Goal: Information Seeking & Learning: Learn about a topic

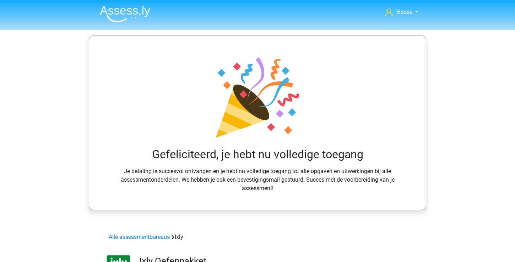
scroll to position [105, 0]
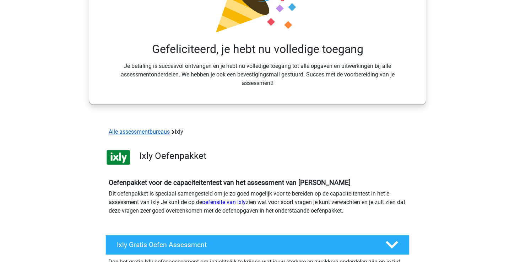
click at [162, 132] on link "Alle assessmentbureaus" at bounding box center [139, 131] width 61 height 7
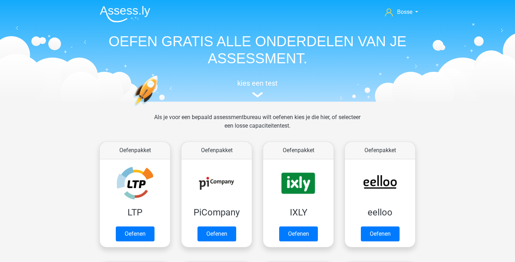
scroll to position [113, 0]
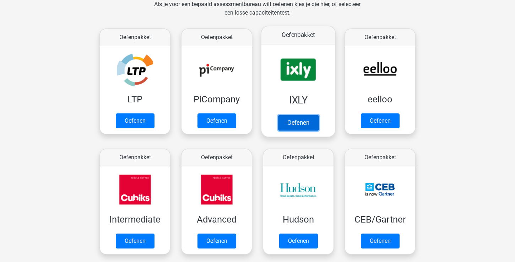
click at [301, 121] on link "Oefenen" at bounding box center [298, 123] width 41 height 16
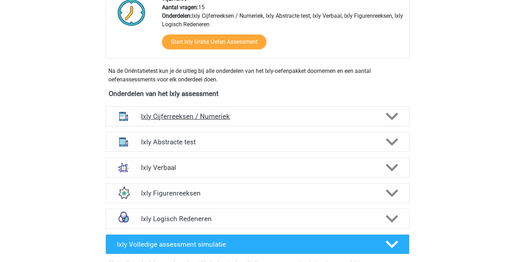
click at [299, 118] on h4 "Ixly Cijferreeksen / Numeriek" at bounding box center [257, 116] width 233 height 8
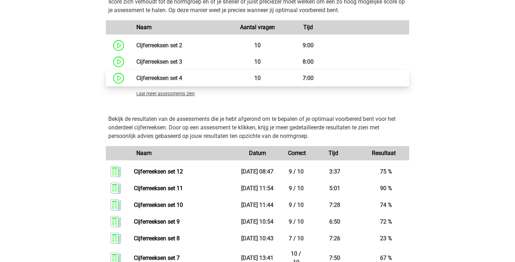
scroll to position [631, 0]
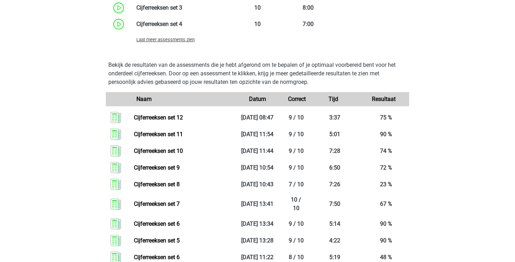
click at [157, 42] on span "Laat meer assessments zien" at bounding box center [166, 39] width 58 height 5
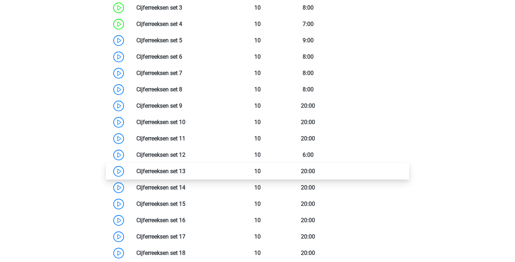
click at [186, 171] on link at bounding box center [186, 171] width 0 height 7
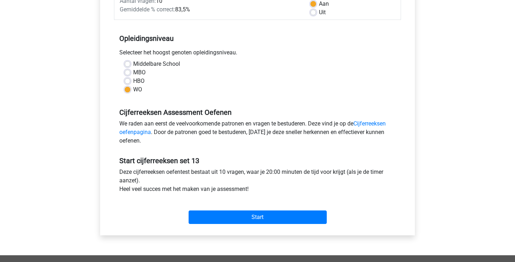
scroll to position [128, 0]
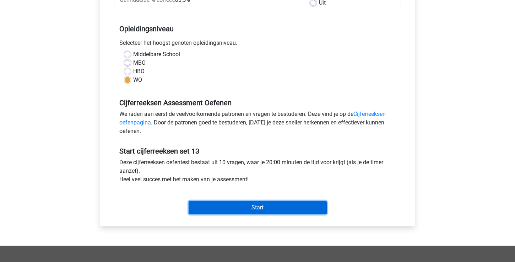
click at [262, 211] on input "Start" at bounding box center [258, 208] width 138 height 14
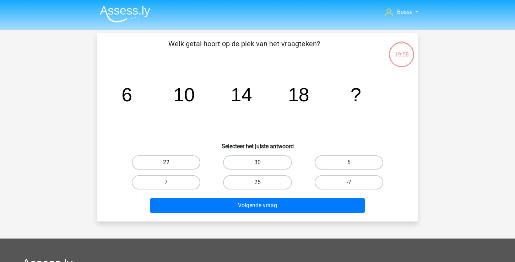
click at [198, 162] on label "22" at bounding box center [166, 162] width 69 height 14
click at [171, 162] on input "22" at bounding box center [168, 164] width 5 height 5
radio input "true"
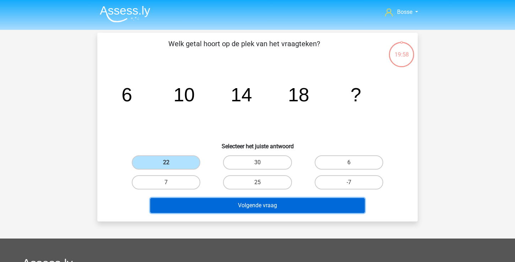
click at [233, 207] on button "Volgende vraag" at bounding box center [257, 205] width 215 height 15
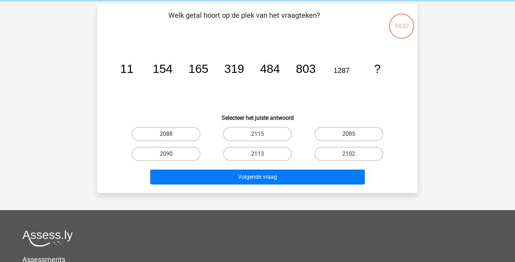
scroll to position [33, 0]
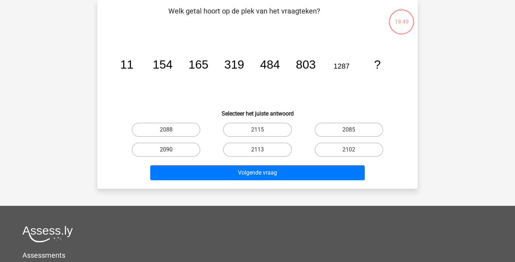
click at [187, 146] on label "2090" at bounding box center [166, 150] width 69 height 14
click at [171, 150] on input "2090" at bounding box center [168, 152] width 5 height 5
radio input "true"
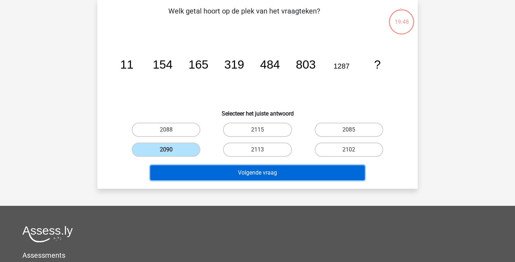
click at [206, 174] on button "Volgende vraag" at bounding box center [257, 172] width 215 height 15
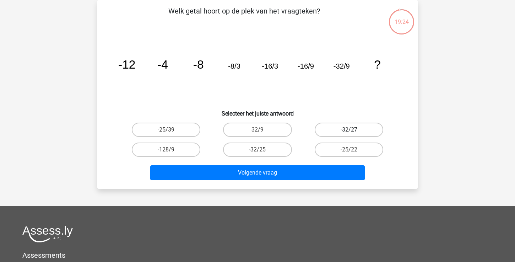
click at [336, 133] on label "-32/27" at bounding box center [349, 130] width 69 height 14
click at [349, 133] on input "-32/27" at bounding box center [351, 132] width 5 height 5
radio input "true"
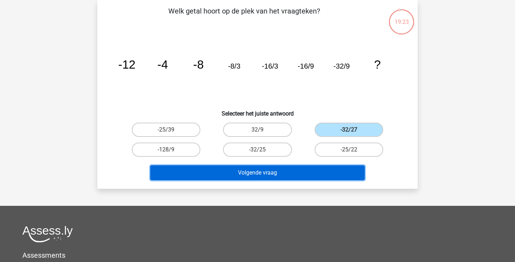
click at [291, 173] on button "Volgende vraag" at bounding box center [257, 172] width 215 height 15
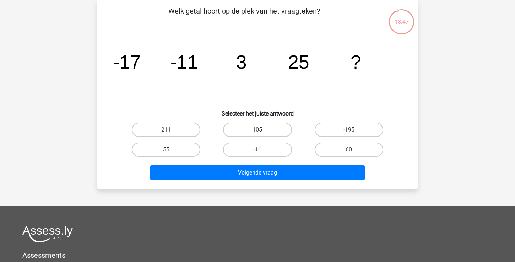
click at [194, 146] on label "55" at bounding box center [166, 150] width 69 height 14
click at [171, 150] on input "55" at bounding box center [168, 152] width 5 height 5
radio input "true"
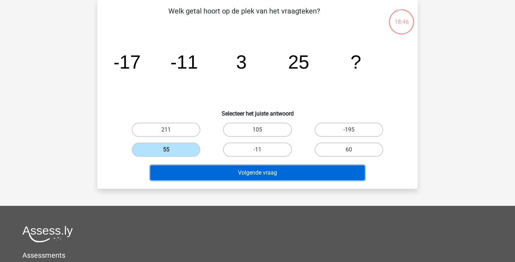
click at [209, 167] on button "Volgende vraag" at bounding box center [257, 172] width 215 height 15
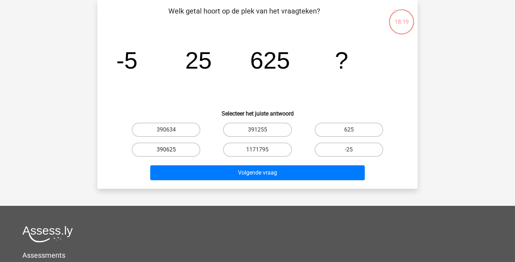
click at [181, 149] on label "390625" at bounding box center [166, 150] width 69 height 14
click at [171, 150] on input "390625" at bounding box center [168, 152] width 5 height 5
radio input "true"
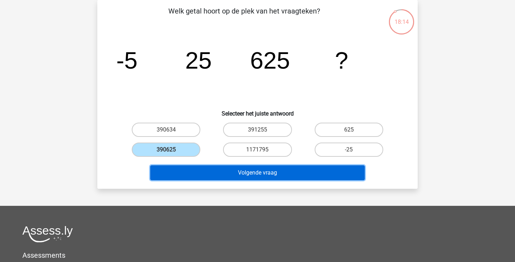
click at [221, 175] on button "Volgende vraag" at bounding box center [257, 172] width 215 height 15
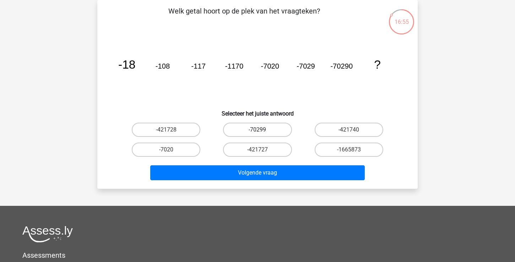
click at [255, 130] on label "-70299" at bounding box center [257, 130] width 69 height 14
click at [258, 130] on input "-70299" at bounding box center [260, 132] width 5 height 5
radio input "true"
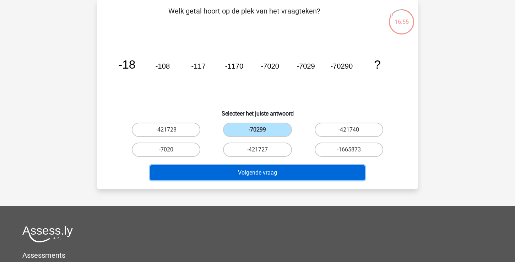
click at [240, 176] on button "Volgende vraag" at bounding box center [257, 172] width 215 height 15
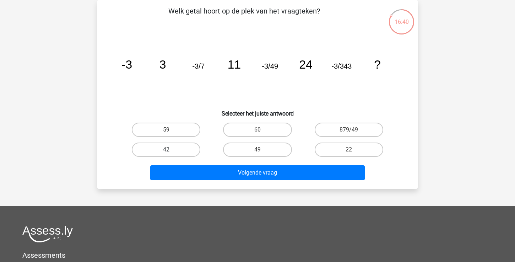
click at [186, 150] on label "42" at bounding box center [166, 150] width 69 height 14
click at [171, 150] on input "42" at bounding box center [168, 152] width 5 height 5
radio input "true"
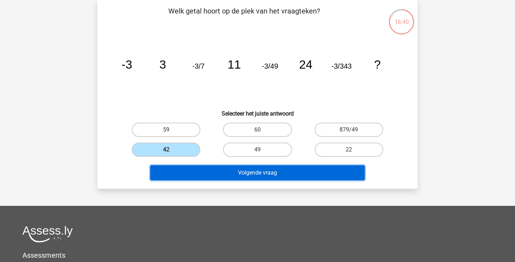
click at [217, 172] on button "Volgende vraag" at bounding box center [257, 172] width 215 height 15
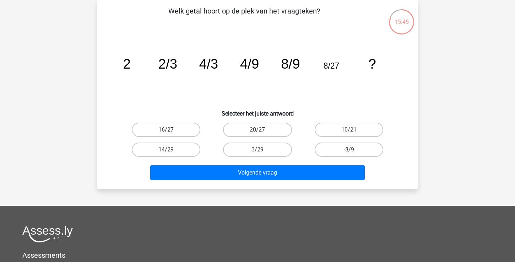
click at [178, 129] on label "16/27" at bounding box center [166, 130] width 69 height 14
click at [171, 130] on input "16/27" at bounding box center [168, 132] width 5 height 5
radio input "true"
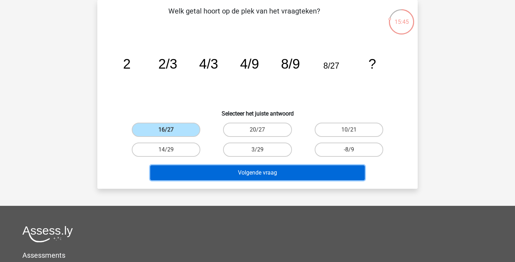
click at [206, 176] on button "Volgende vraag" at bounding box center [257, 172] width 215 height 15
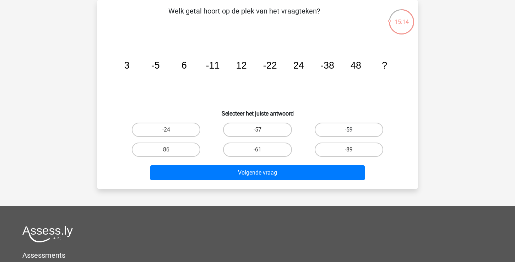
click at [342, 135] on label "-59" at bounding box center [349, 130] width 69 height 14
click at [349, 134] on input "-59" at bounding box center [351, 132] width 5 height 5
radio input "true"
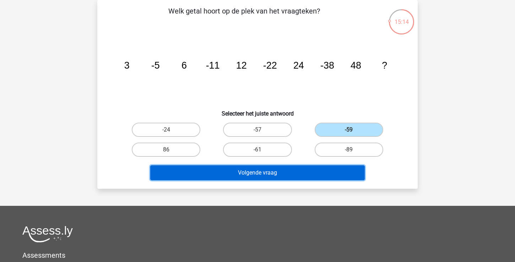
click at [313, 171] on button "Volgende vraag" at bounding box center [257, 172] width 215 height 15
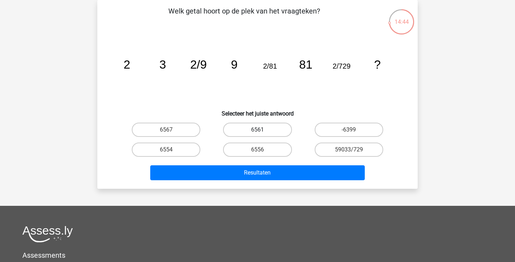
click at [278, 128] on label "6561" at bounding box center [257, 130] width 69 height 14
click at [262, 130] on input "6561" at bounding box center [260, 132] width 5 height 5
radio input "true"
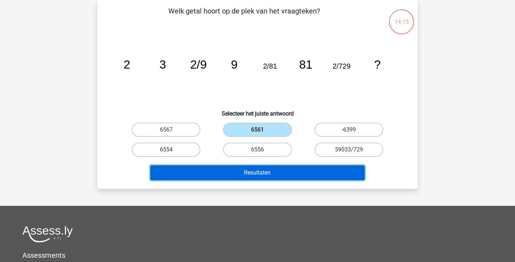
click at [276, 175] on button "Resultaten" at bounding box center [257, 172] width 215 height 15
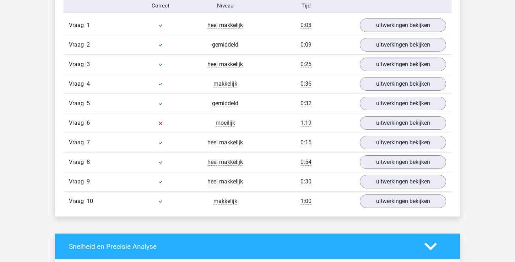
scroll to position [443, 0]
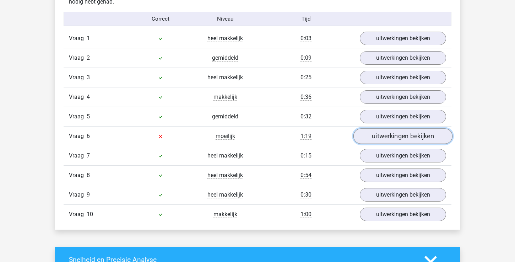
click at [380, 137] on link "uitwerkingen bekijken" at bounding box center [403, 136] width 99 height 16
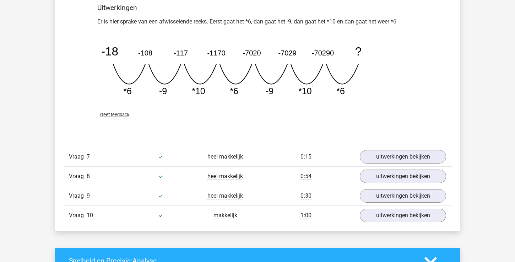
scroll to position [771, 0]
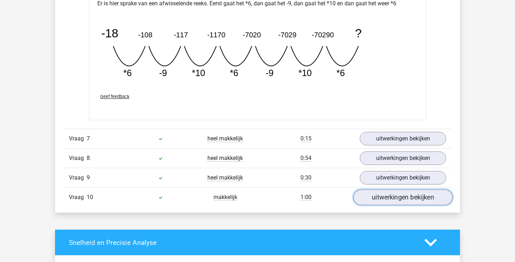
click at [381, 192] on link "uitwerkingen bekijken" at bounding box center [403, 197] width 99 height 16
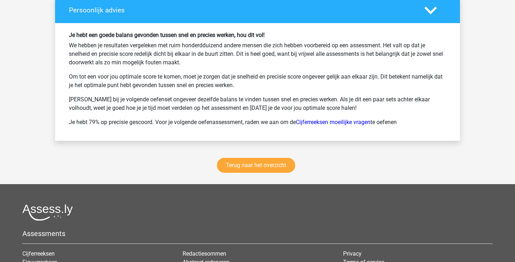
scroll to position [1606, 0]
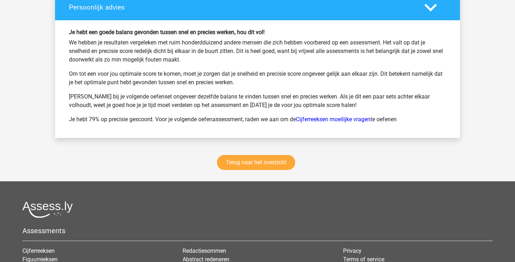
click at [234, 170] on div "Terug naar het overzicht" at bounding box center [257, 163] width 405 height 35
click at [236, 164] on link "Terug naar het overzicht" at bounding box center [256, 162] width 78 height 15
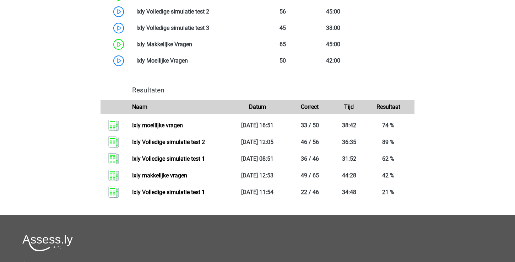
scroll to position [519, 0]
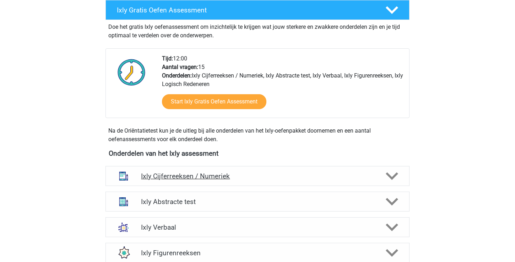
click at [235, 177] on h4 "Ixly Cijferreeksen / Numeriek" at bounding box center [257, 176] width 233 height 8
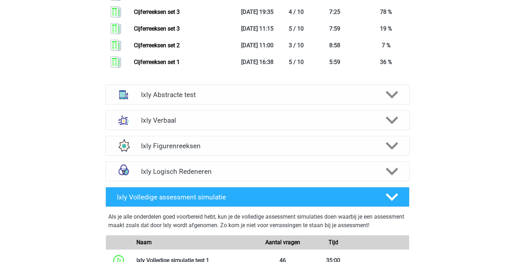
scroll to position [961, 0]
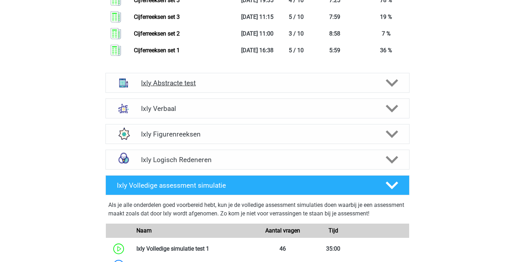
click at [228, 89] on div "Ixly Abstracte test" at bounding box center [258, 83] width 304 height 20
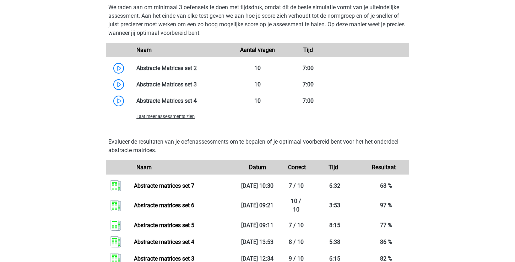
scroll to position [1267, 0]
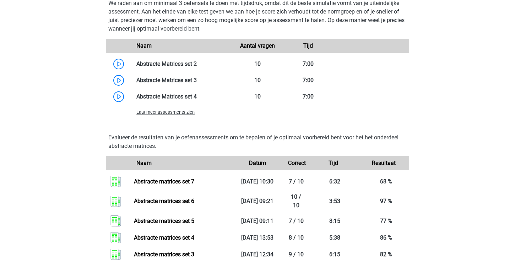
click at [157, 112] on span "Laat meer assessments zien" at bounding box center [166, 111] width 58 height 5
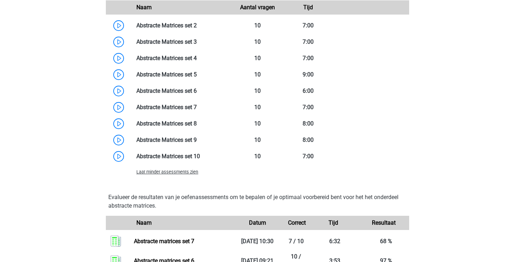
scroll to position [1309, 0]
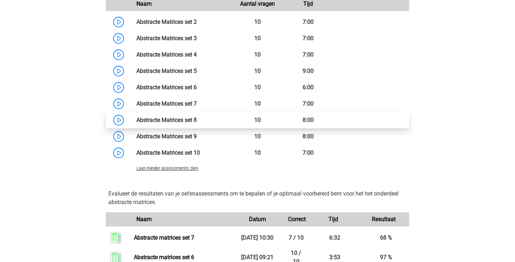
click at [197, 122] on link at bounding box center [197, 120] width 0 height 7
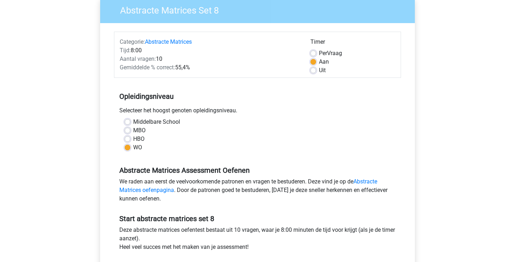
scroll to position [127, 0]
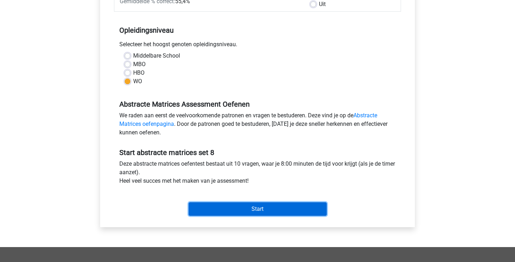
click at [224, 213] on input "Start" at bounding box center [258, 209] width 138 height 14
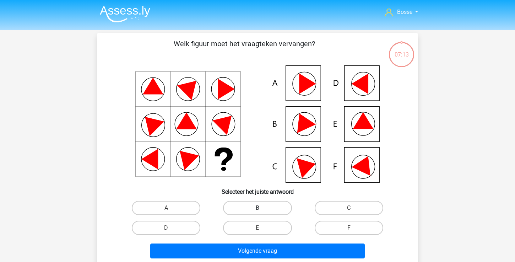
click at [257, 207] on label "B" at bounding box center [257, 208] width 69 height 14
click at [258, 208] on input "B" at bounding box center [260, 210] width 5 height 5
radio input "true"
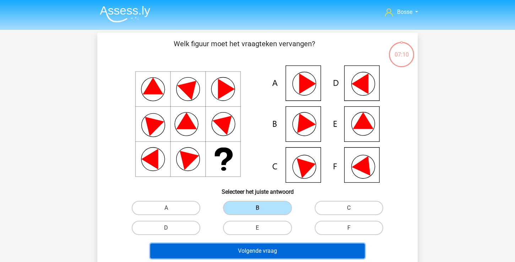
click at [261, 254] on button "Volgende vraag" at bounding box center [257, 251] width 215 height 15
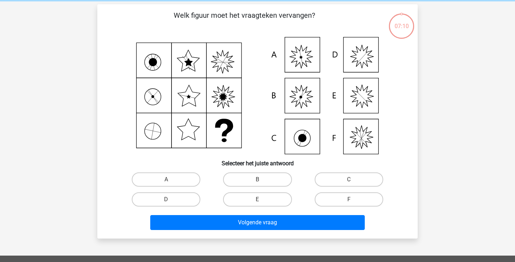
scroll to position [33, 0]
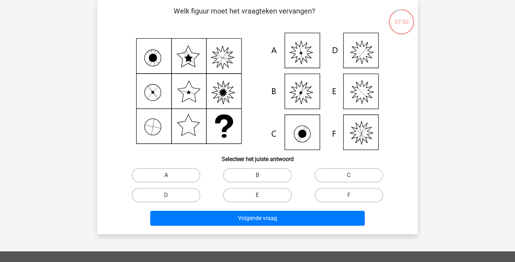
click at [180, 175] on label "A" at bounding box center [166, 175] width 69 height 14
click at [171, 175] on input "A" at bounding box center [168, 177] width 5 height 5
radio input "true"
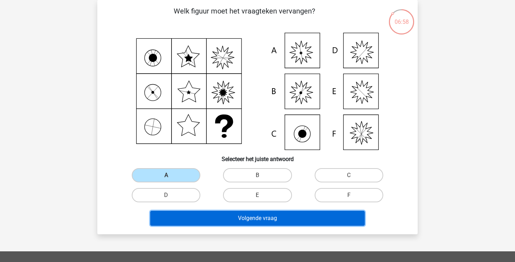
click at [277, 218] on button "Volgende vraag" at bounding box center [257, 218] width 215 height 15
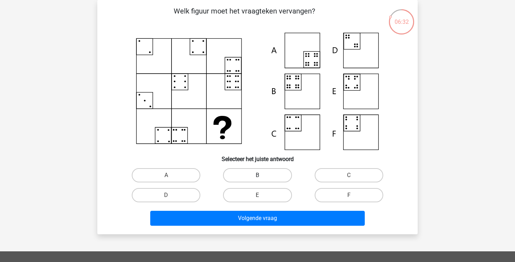
click at [246, 172] on label "B" at bounding box center [257, 175] width 69 height 14
click at [258, 175] on input "B" at bounding box center [260, 177] width 5 height 5
radio input "true"
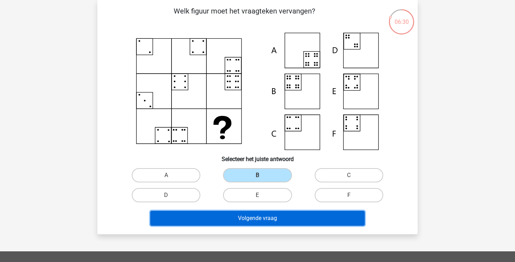
click at [250, 218] on button "Volgende vraag" at bounding box center [257, 218] width 215 height 15
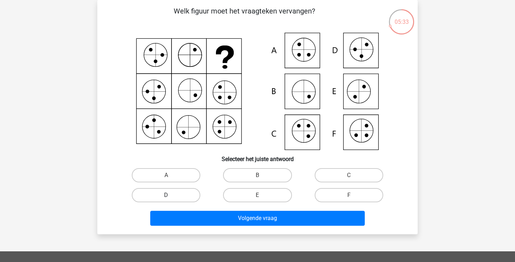
click at [192, 192] on label "D" at bounding box center [166, 195] width 69 height 14
click at [171, 195] on input "D" at bounding box center [168, 197] width 5 height 5
radio input "true"
click at [327, 196] on label "F" at bounding box center [349, 195] width 69 height 14
click at [349, 196] on input "F" at bounding box center [351, 197] width 5 height 5
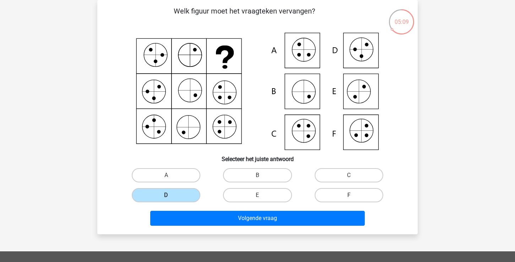
radio input "true"
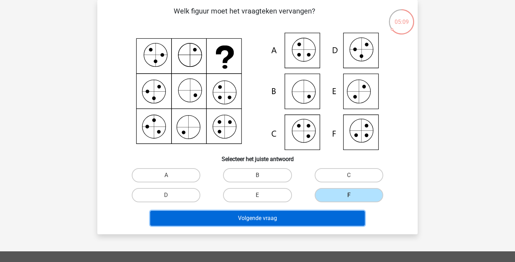
click at [308, 216] on button "Volgende vraag" at bounding box center [257, 218] width 215 height 15
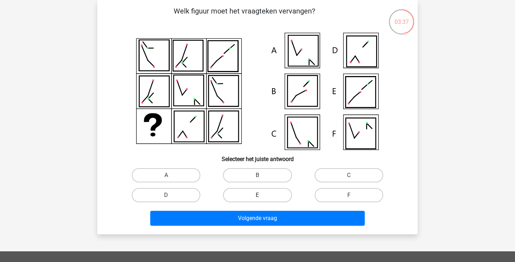
click at [262, 195] on label "E" at bounding box center [257, 195] width 69 height 14
click at [262, 195] on input "E" at bounding box center [260, 197] width 5 height 5
radio input "true"
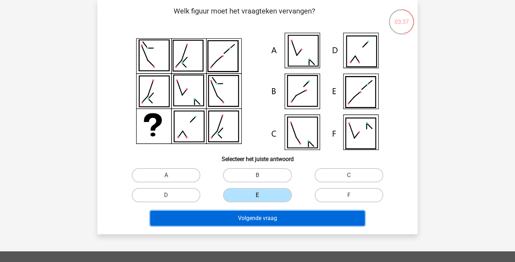
click at [257, 217] on button "Volgende vraag" at bounding box center [257, 218] width 215 height 15
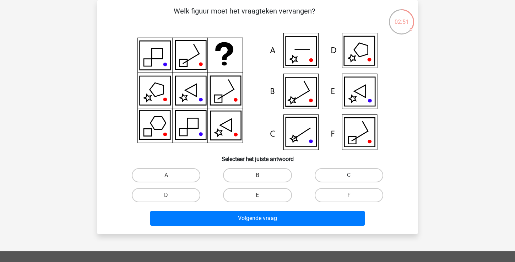
click at [346, 175] on label "C" at bounding box center [349, 175] width 69 height 14
click at [349, 175] on input "C" at bounding box center [351, 177] width 5 height 5
radio input "true"
click at [275, 198] on label "E" at bounding box center [257, 195] width 69 height 14
click at [262, 198] on input "E" at bounding box center [260, 197] width 5 height 5
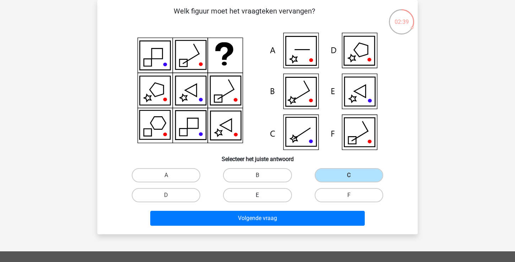
radio input "true"
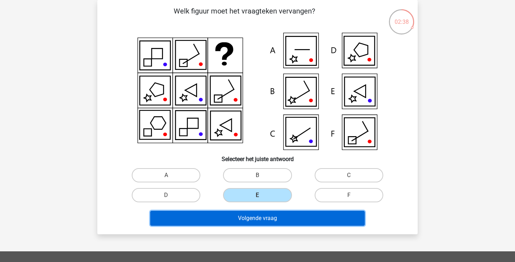
click at [274, 215] on button "Volgende vraag" at bounding box center [257, 218] width 215 height 15
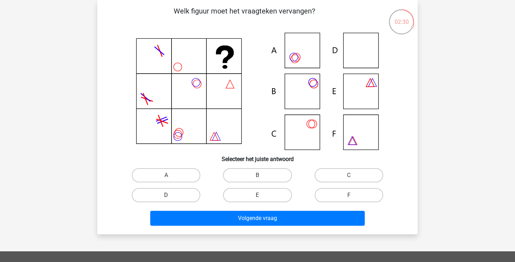
click at [165, 191] on label "D" at bounding box center [166, 195] width 69 height 14
click at [166, 195] on input "D" at bounding box center [168, 197] width 5 height 5
radio input "true"
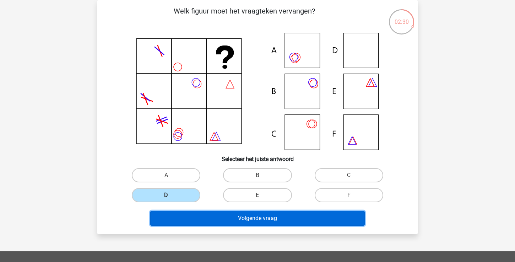
click at [195, 217] on button "Volgende vraag" at bounding box center [257, 218] width 215 height 15
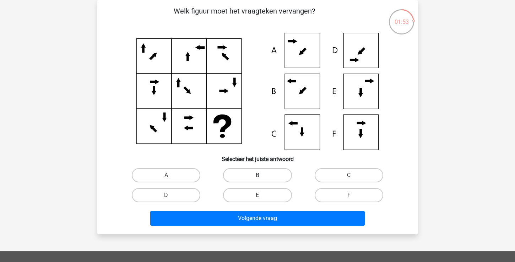
click at [253, 180] on label "B" at bounding box center [257, 175] width 69 height 14
click at [258, 180] on input "B" at bounding box center [260, 177] width 5 height 5
radio input "true"
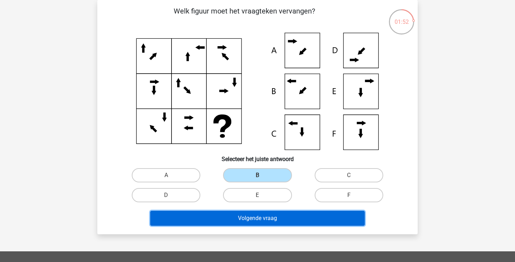
click at [244, 216] on button "Volgende vraag" at bounding box center [257, 218] width 215 height 15
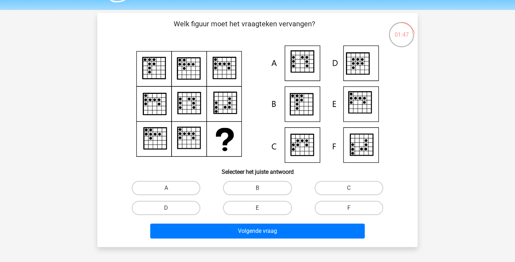
scroll to position [31, 0]
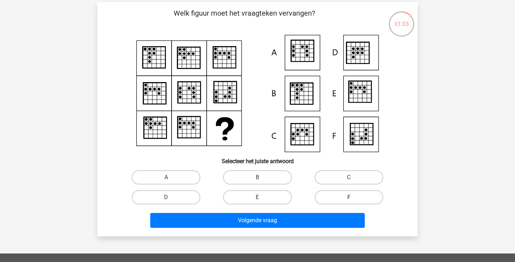
click at [337, 202] on label "F" at bounding box center [349, 197] width 69 height 14
click at [349, 202] on input "F" at bounding box center [351, 199] width 5 height 5
radio input "true"
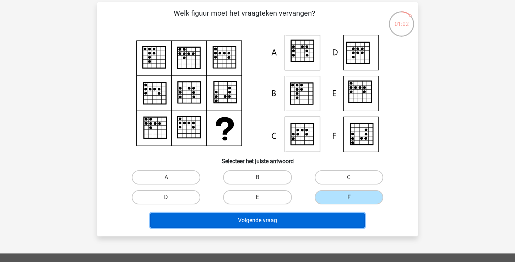
click at [316, 223] on button "Volgende vraag" at bounding box center [257, 220] width 215 height 15
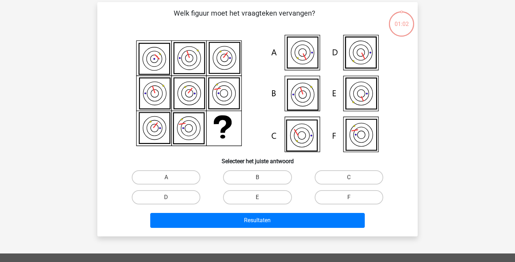
scroll to position [33, 0]
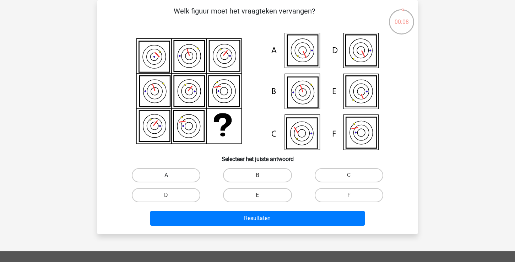
click at [195, 175] on label "A" at bounding box center [166, 175] width 69 height 14
click at [171, 175] on input "A" at bounding box center [168, 177] width 5 height 5
radio input "true"
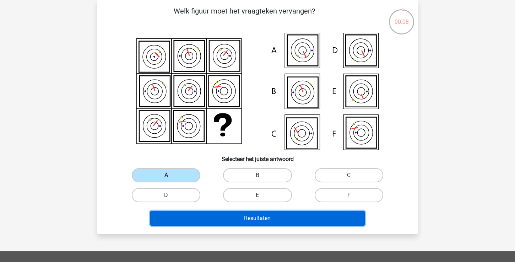
click at [215, 218] on button "Resultaten" at bounding box center [257, 218] width 215 height 15
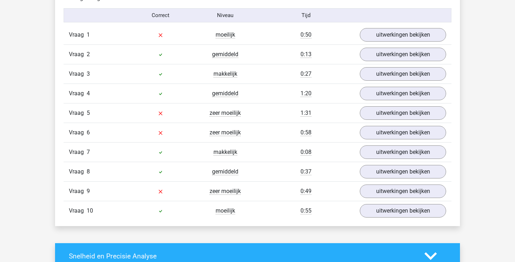
scroll to position [459, 0]
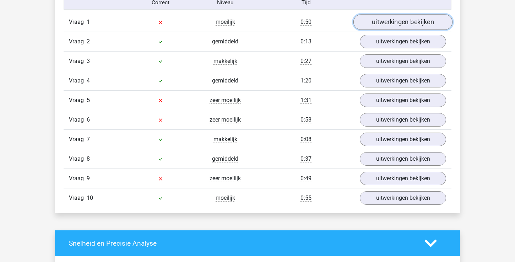
click at [375, 21] on link "uitwerkingen bekijken" at bounding box center [403, 22] width 99 height 16
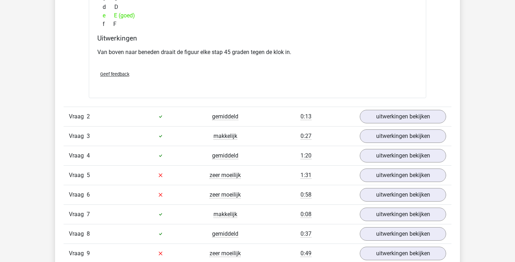
scroll to position [700, 0]
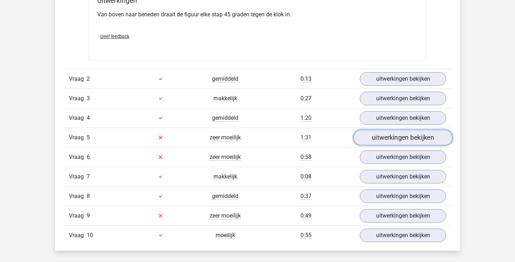
click at [379, 139] on link "uitwerkingen bekijken" at bounding box center [403, 138] width 99 height 16
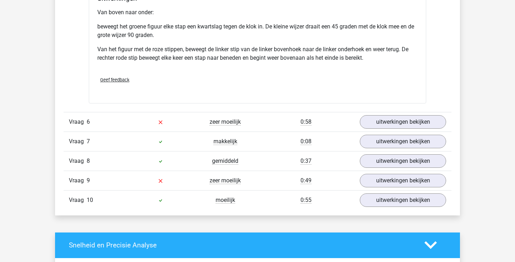
scroll to position [1085, 0]
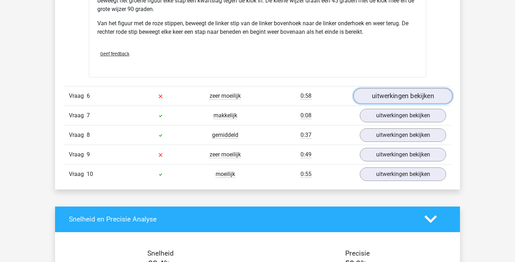
click at [384, 97] on link "uitwerkingen bekijken" at bounding box center [403, 96] width 99 height 16
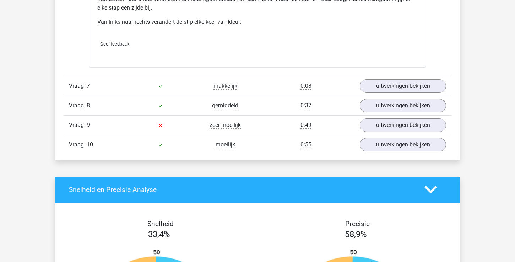
scroll to position [1423, 0]
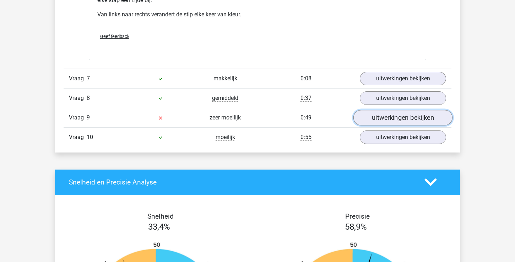
click at [389, 118] on link "uitwerkingen bekijken" at bounding box center [403, 118] width 99 height 16
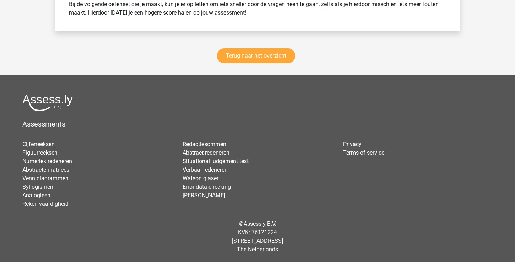
scroll to position [2079, 0]
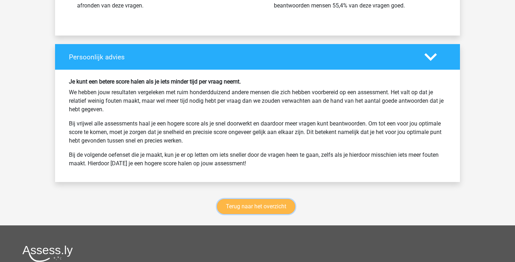
click at [245, 204] on link "Terug naar het overzicht" at bounding box center [256, 206] width 78 height 15
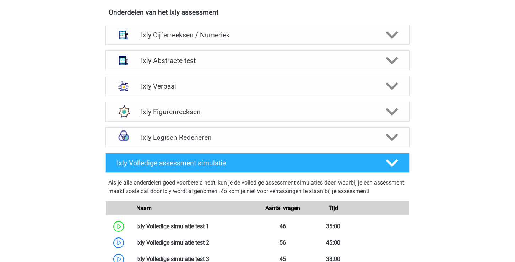
scroll to position [296, 0]
